Goal: Task Accomplishment & Management: Complete application form

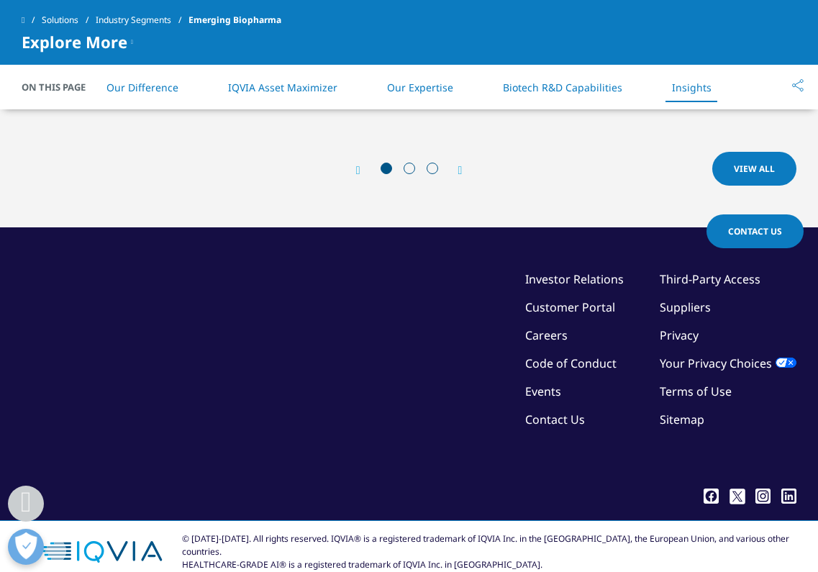
scroll to position [4526, 0]
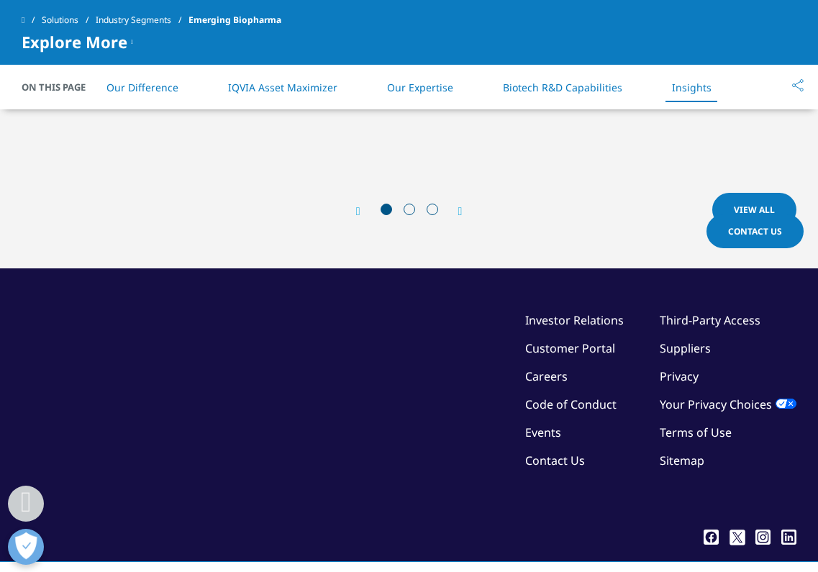
click at [566, 452] on link "Contact Us" at bounding box center [555, 460] width 60 height 16
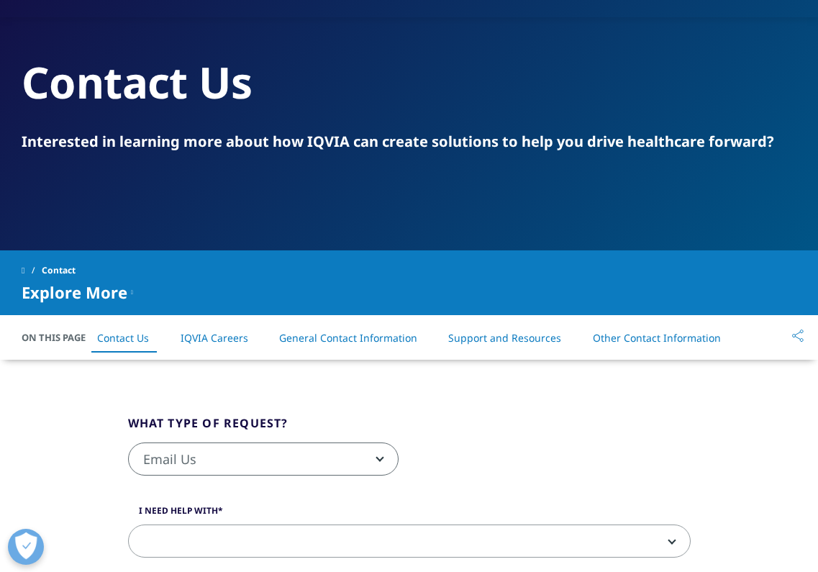
scroll to position [72, 0]
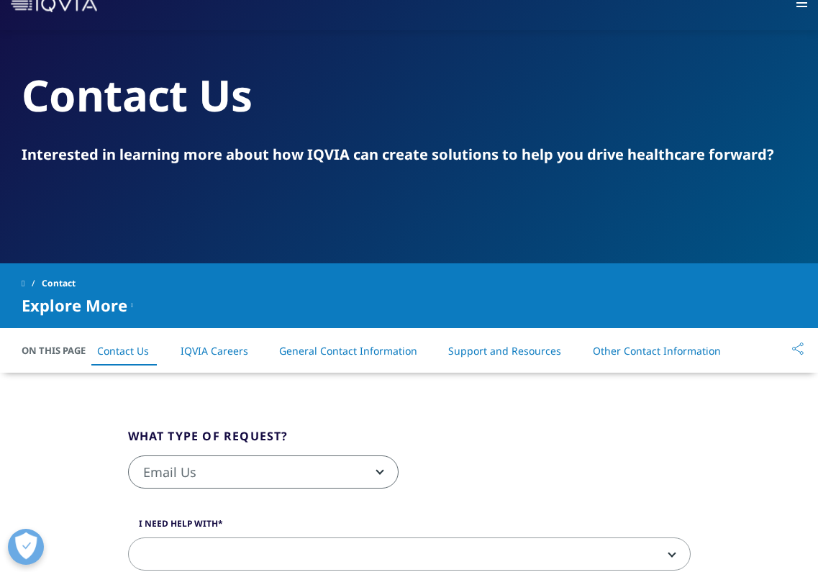
click at [374, 428] on fieldset "What type of request? Email Us Request a Demo IQVIA Institute Inquiries Media I…" at bounding box center [409, 465] width 584 height 76
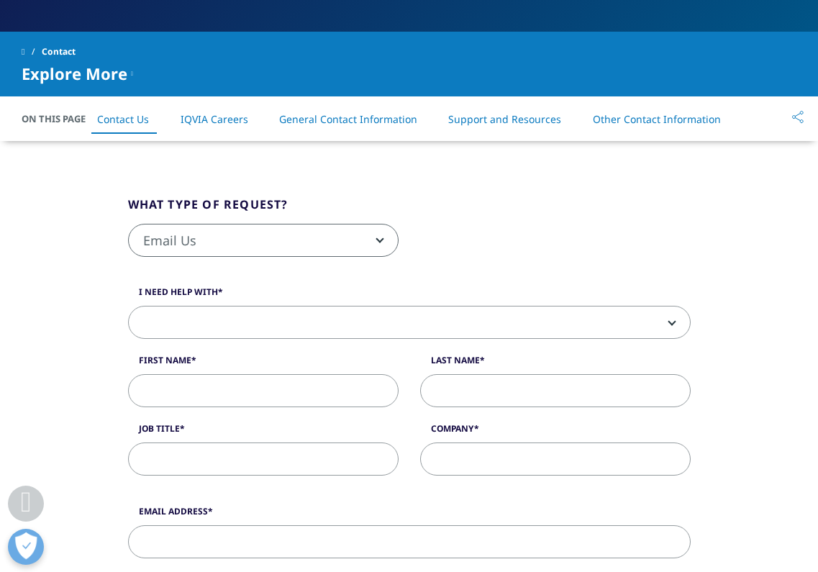
scroll to position [288, 0]
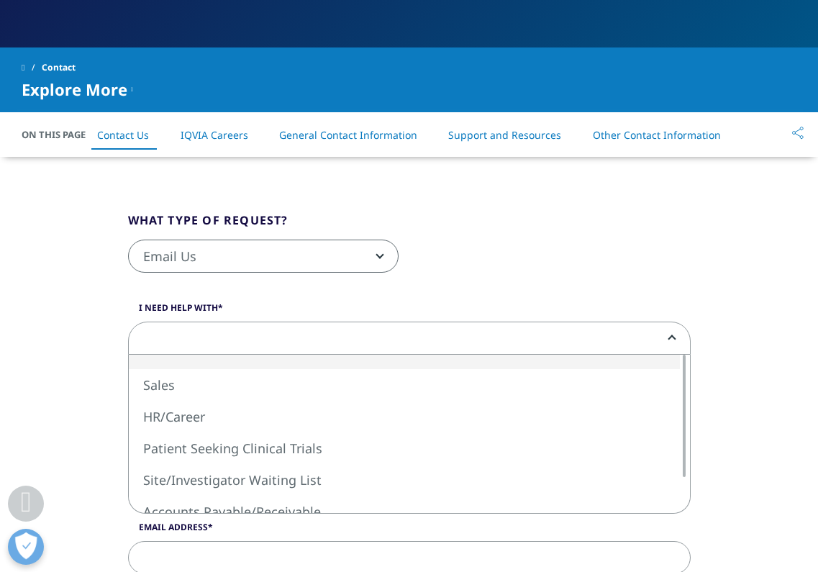
click at [162, 332] on span at bounding box center [409, 338] width 561 height 33
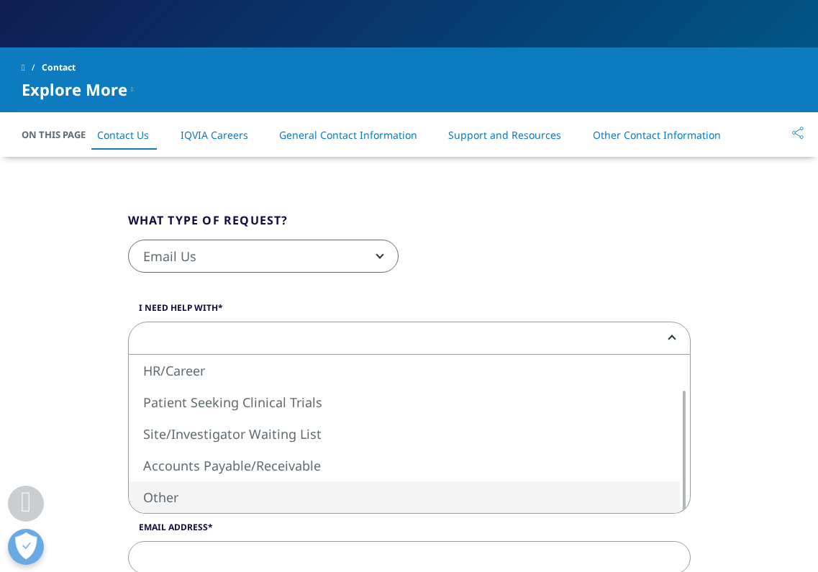
select select "Other"
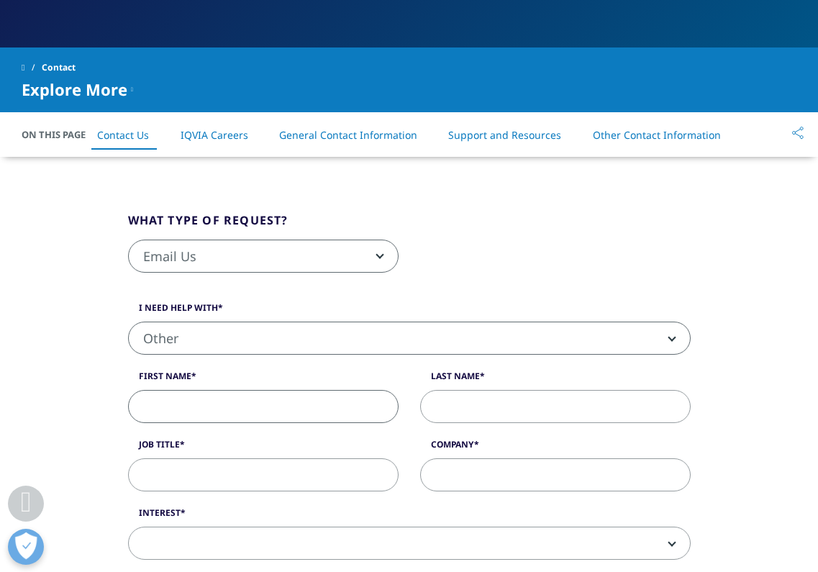
click at [200, 404] on input "First Name" at bounding box center [263, 406] width 270 height 33
type input "Rika"
type input "Kakisaka"
type input "NineSigma Holdings, Inc."
type input "PhD2@ninesigma.com"
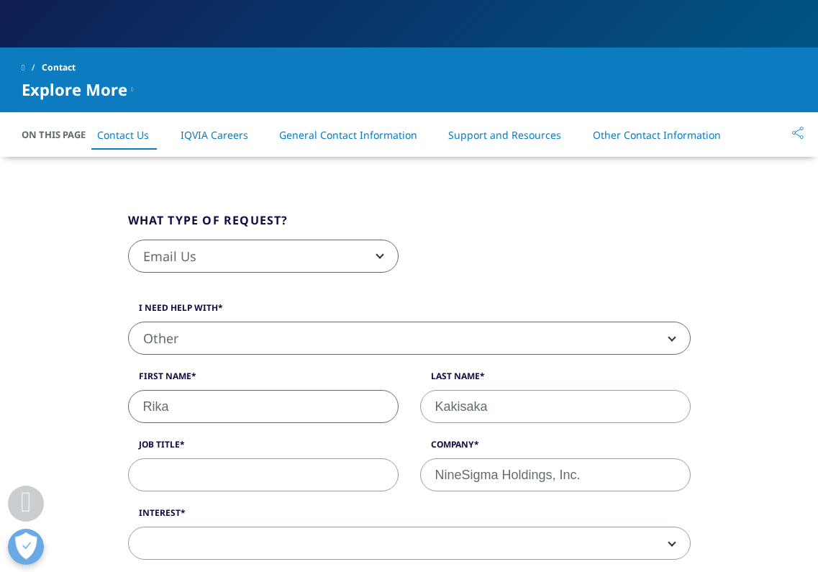
type input "08133219200"
select select "[GEOGRAPHIC_DATA]"
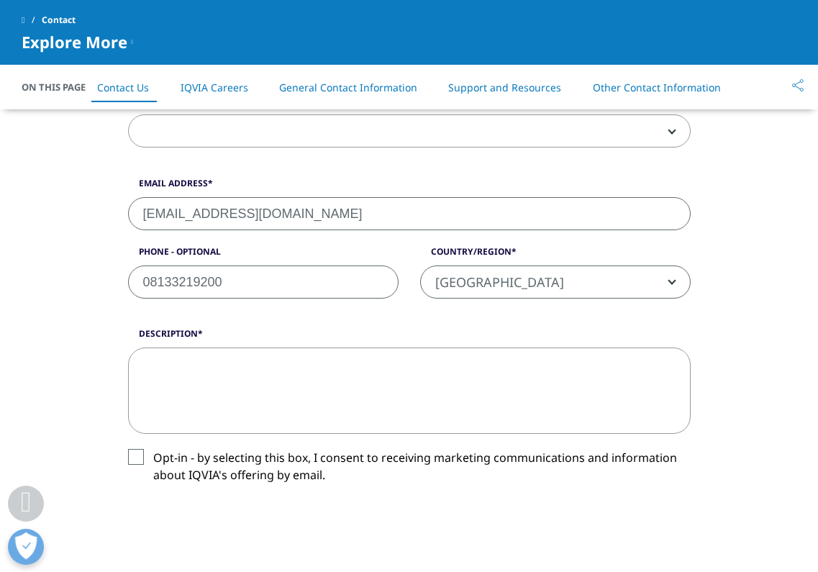
scroll to position [696, 0]
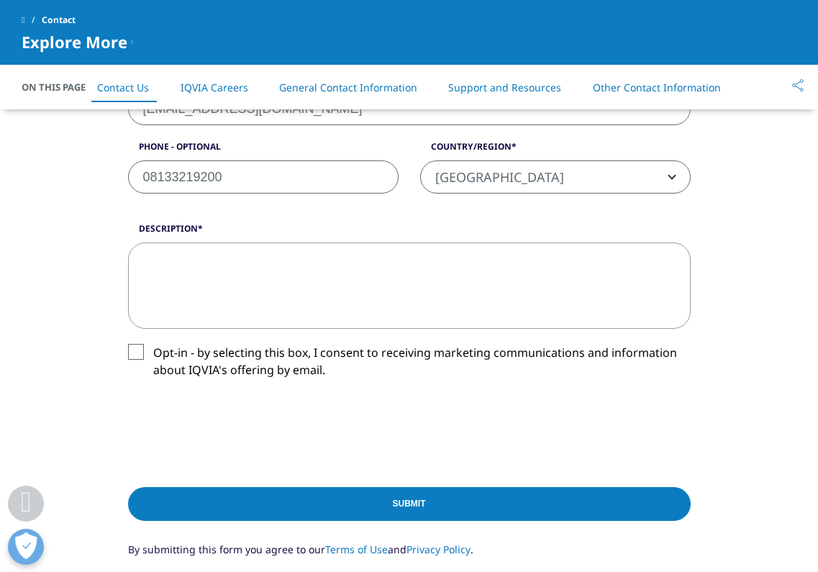
click at [226, 285] on textarea "Description" at bounding box center [409, 285] width 563 height 86
paste textarea "Friendly Reminder – Request for Proposals - “Active Ingredients for Foam Formul…"
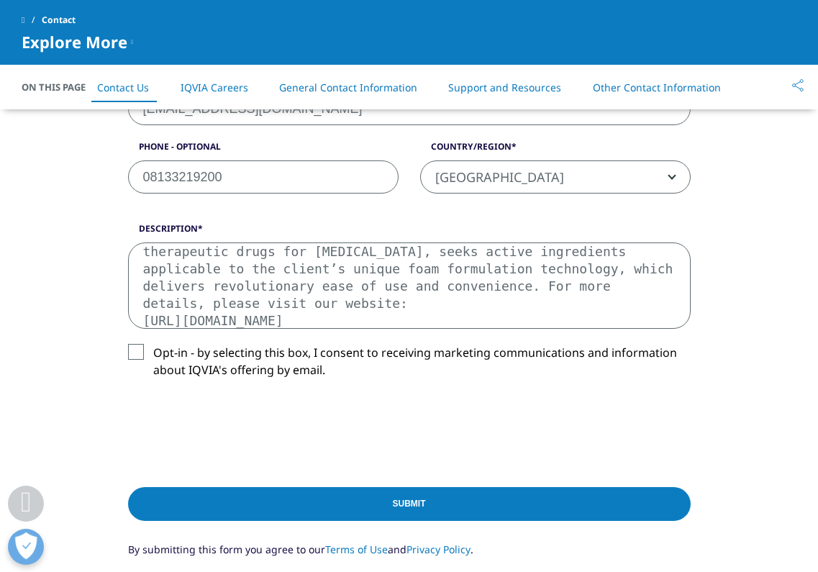
scroll to position [102, 0]
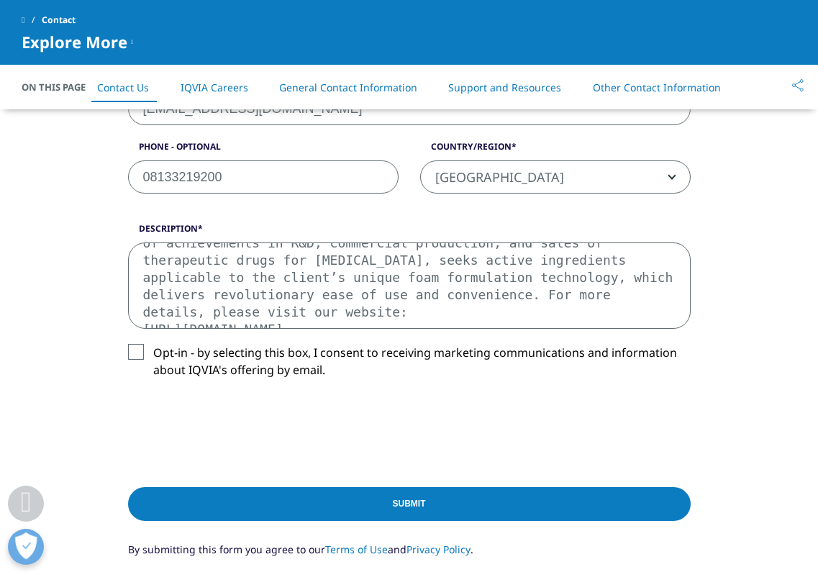
type textarea "Friendly Reminder – Request for Proposals - “Active Ingredients for Foam Formul…"
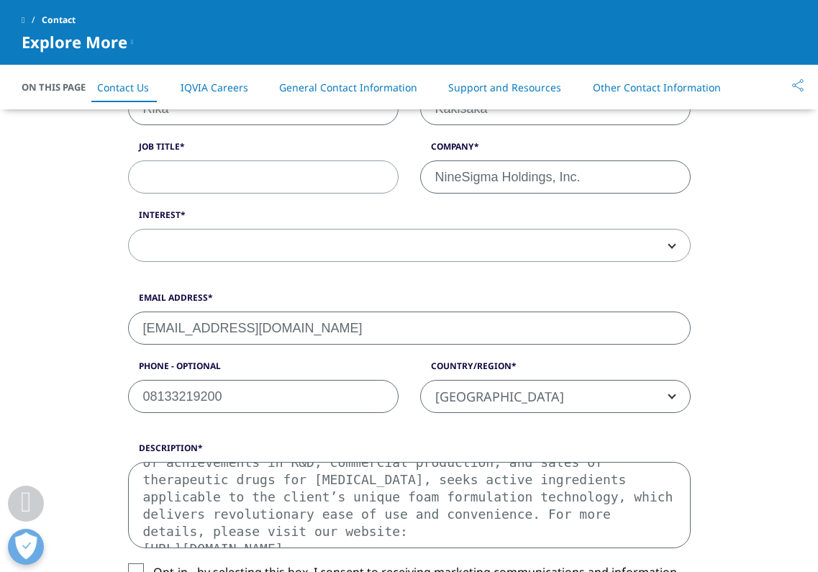
scroll to position [336, 0]
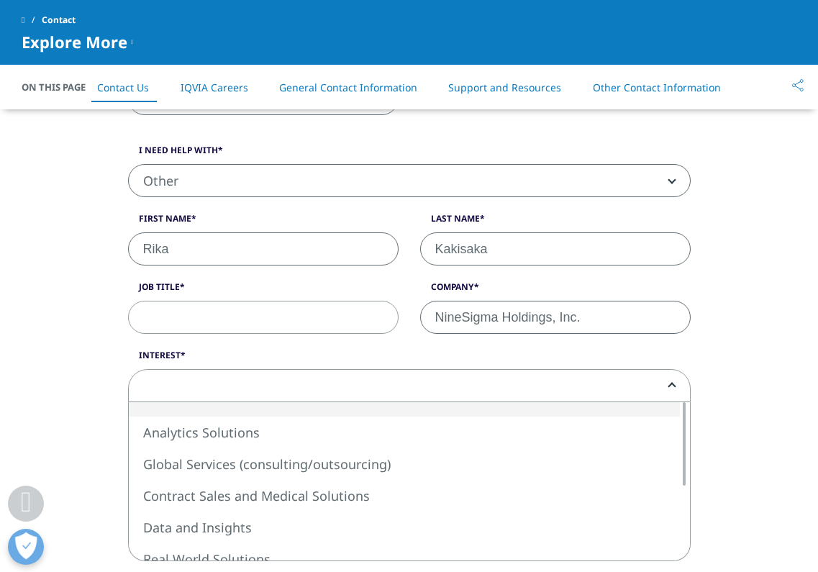
click at [495, 381] on span at bounding box center [409, 386] width 561 height 33
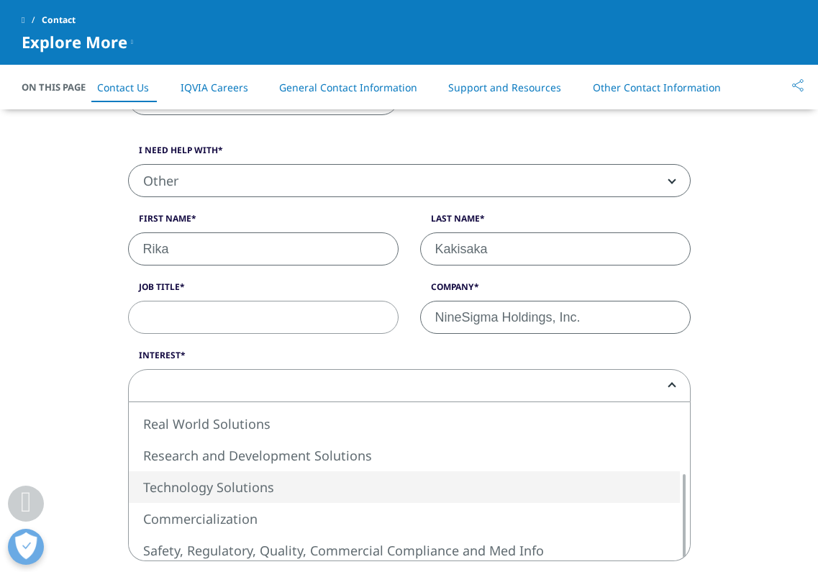
select select "Technology Solutions"
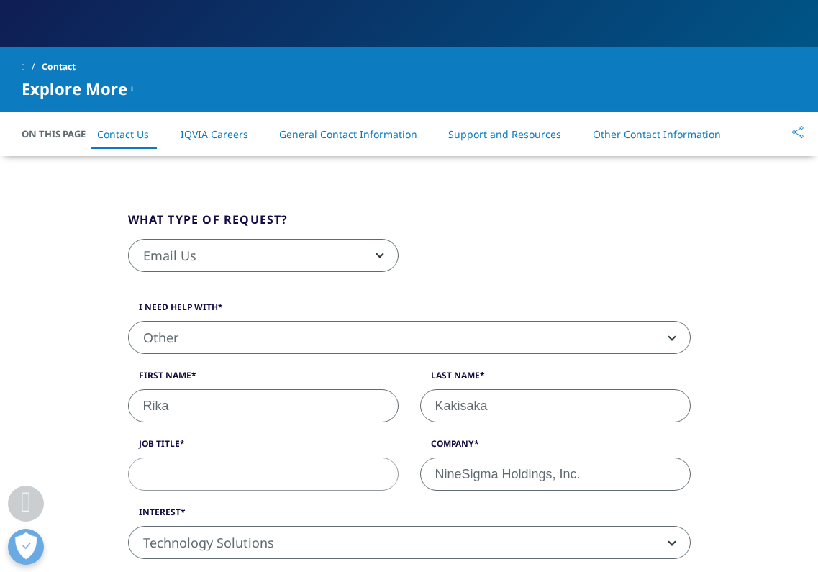
scroll to position [264, 0]
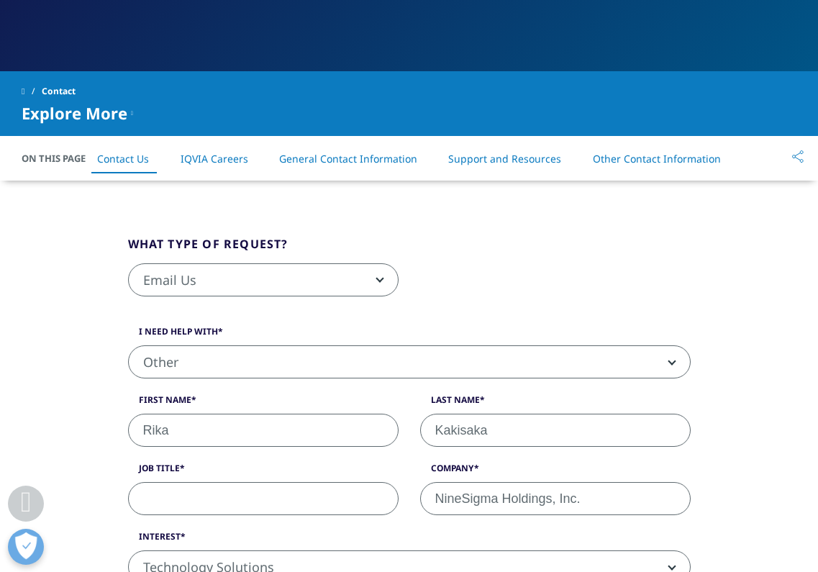
click at [226, 501] on input "Job Title" at bounding box center [263, 498] width 270 height 33
click at [223, 493] on input "Job Title" at bounding box center [263, 498] width 270 height 33
paste input "Program Manager"
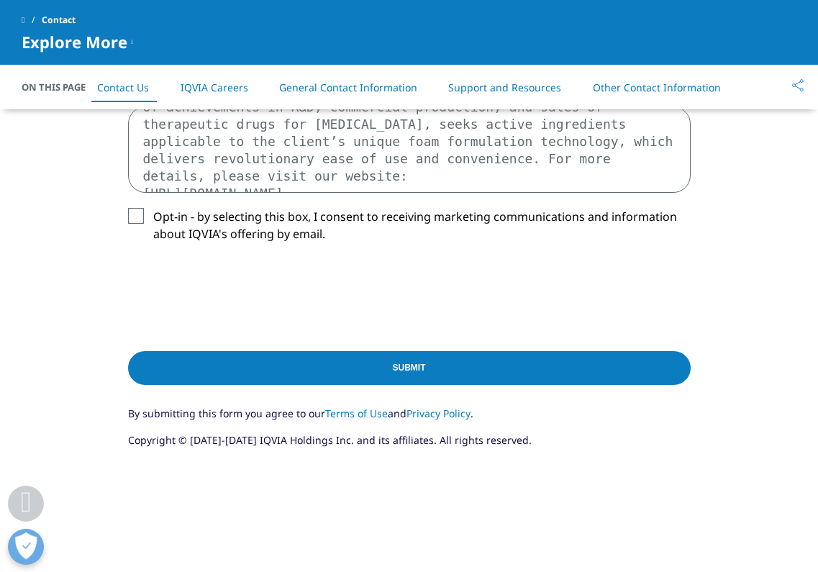
scroll to position [856, 0]
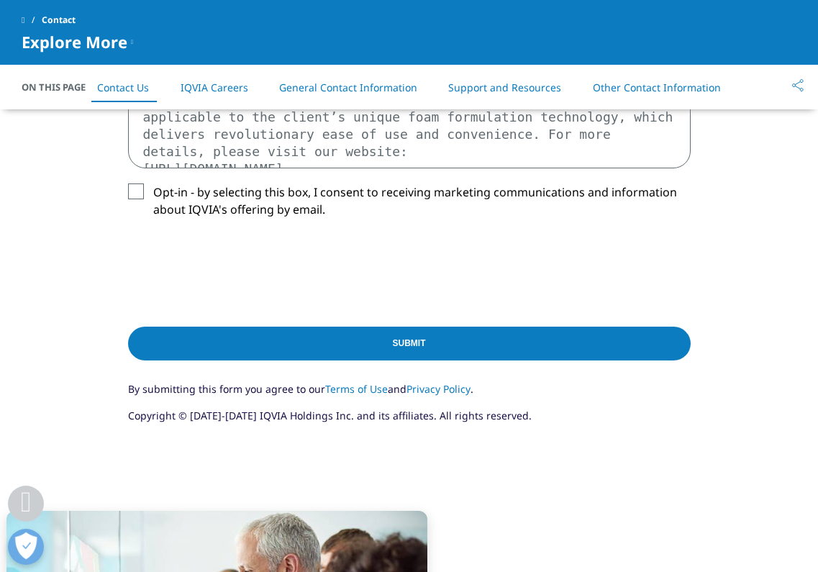
type input "Program Manager"
click at [401, 348] on input "Submit" at bounding box center [409, 344] width 563 height 34
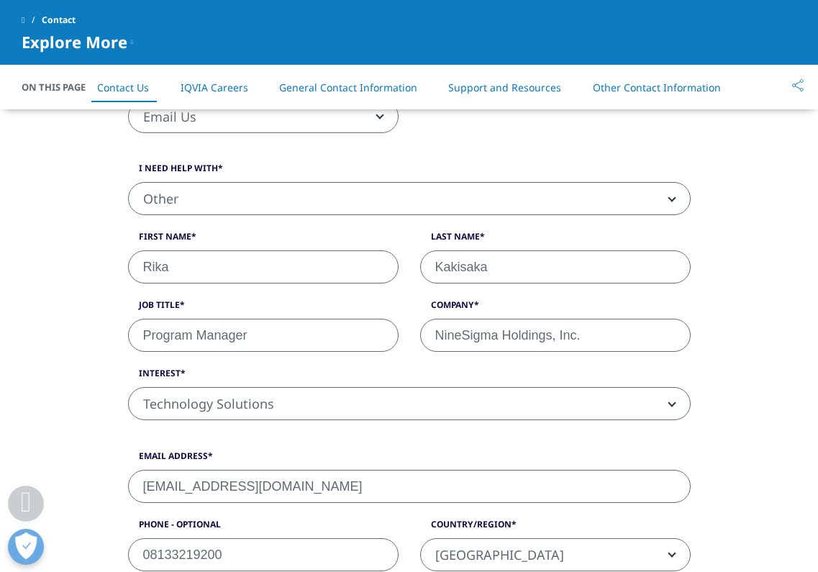
scroll to position [750, 0]
